Goal: Task Accomplishment & Management: Complete application form

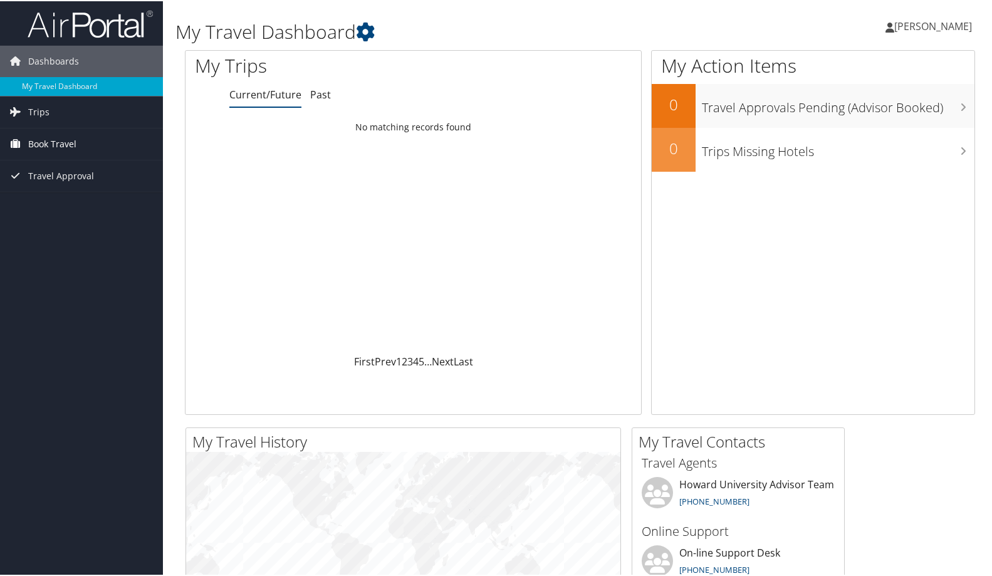
drag, startPoint x: 36, startPoint y: 140, endPoint x: 40, endPoint y: 134, distance: 7.9
click at [36, 140] on span "Book Travel" at bounding box center [52, 142] width 48 height 31
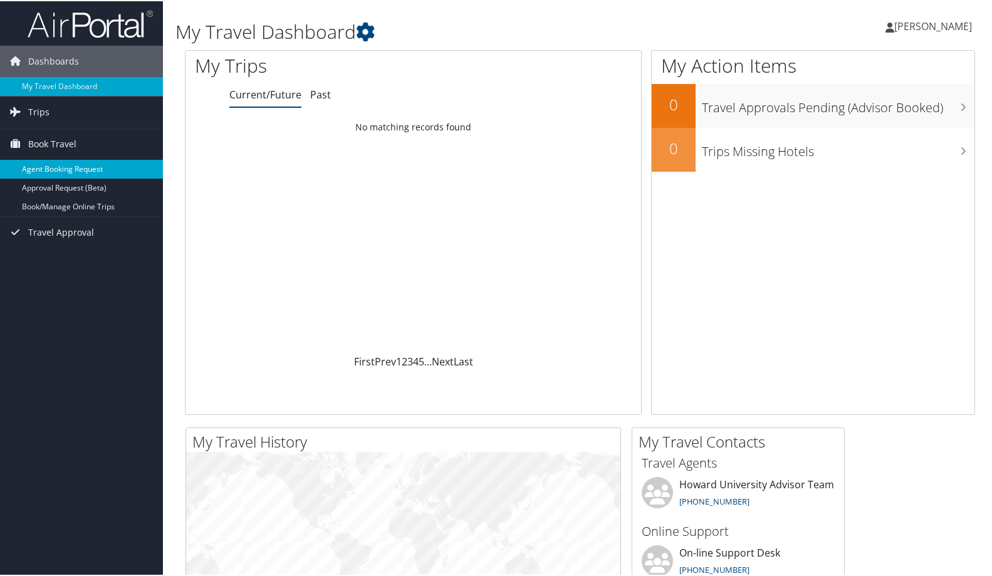
click at [105, 165] on link "Agent Booking Request" at bounding box center [81, 168] width 163 height 19
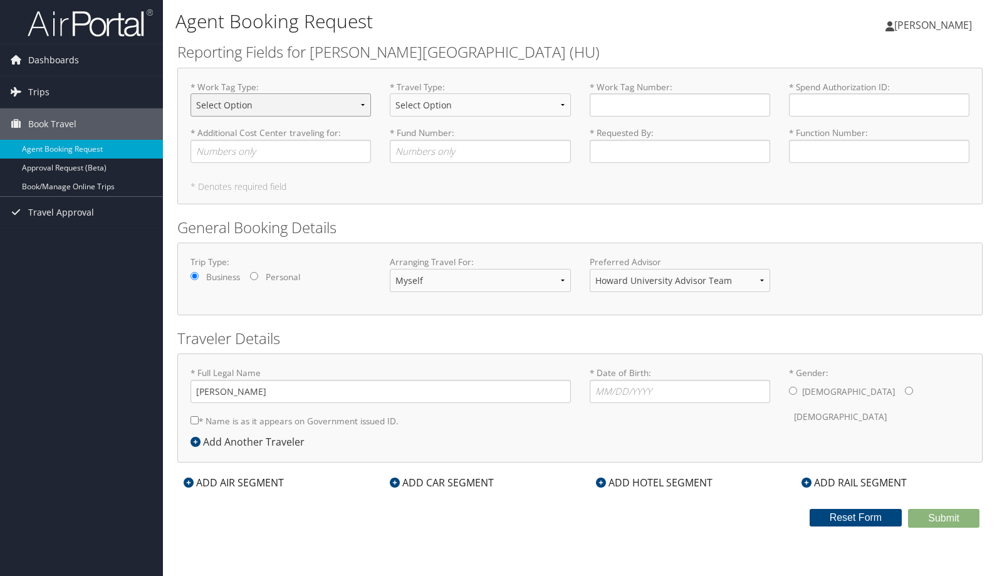
click at [269, 107] on select "Select Option Agency or Internally Desgnated Cost Center Gift or Project relate…" at bounding box center [281, 104] width 181 height 23
